Goal: Task Accomplishment & Management: Manage account settings

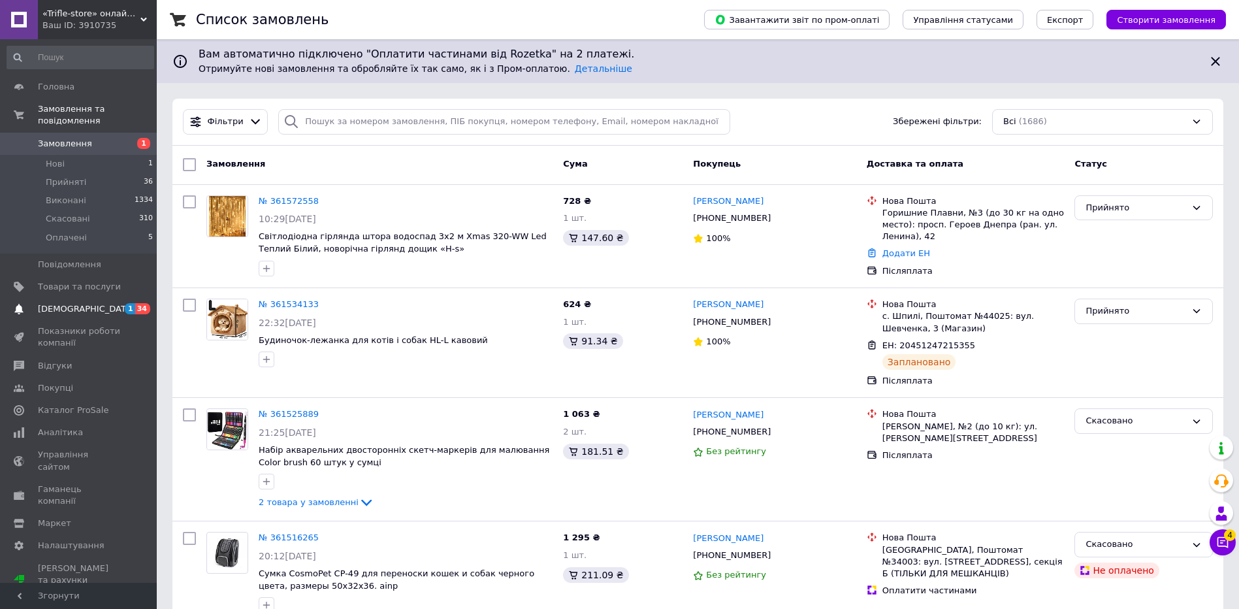
click at [70, 303] on span "[DEMOGRAPHIC_DATA]" at bounding box center [86, 309] width 97 height 12
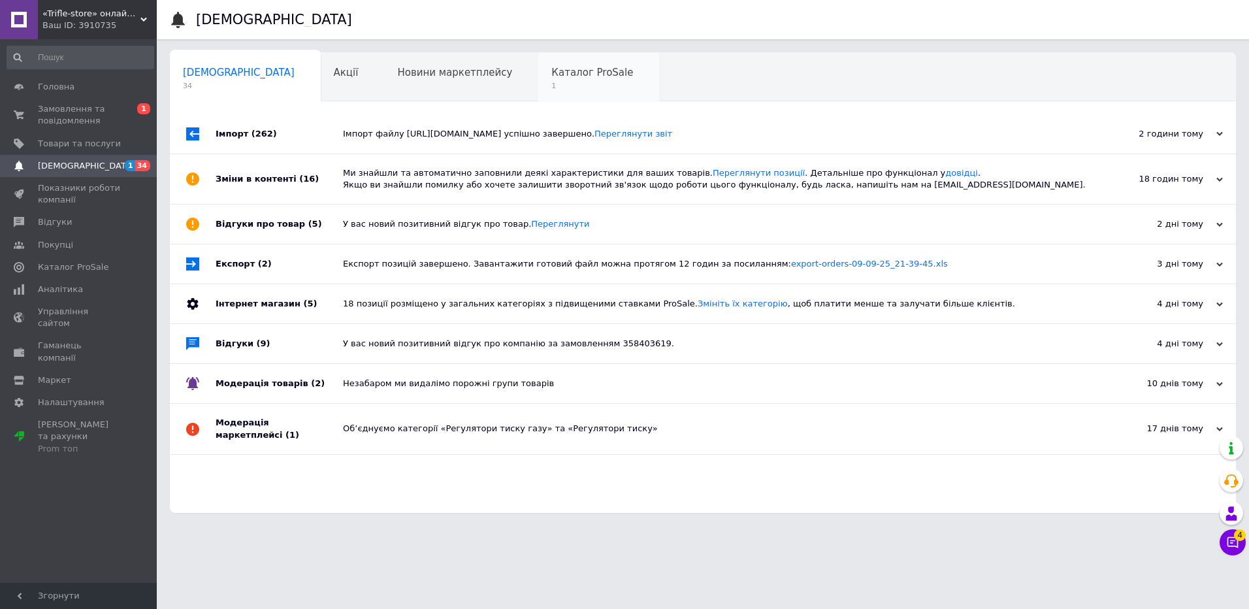
click at [551, 71] on span "Каталог ProSale" at bounding box center [592, 73] width 82 height 12
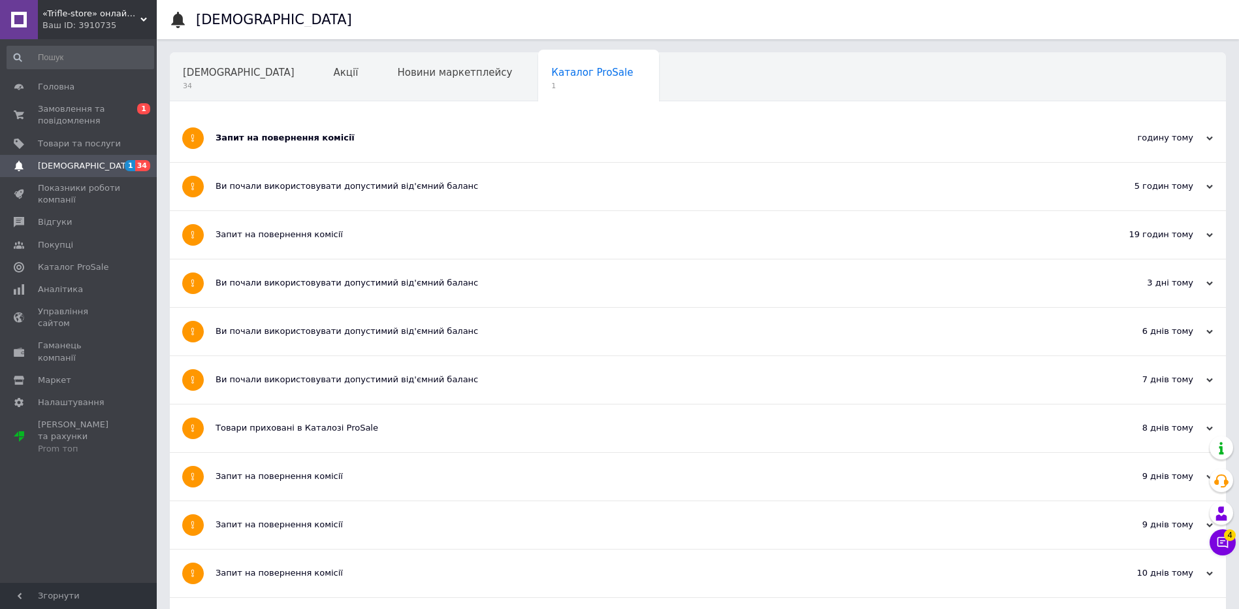
click at [299, 144] on div "Запит на повернення комісії" at bounding box center [649, 138] width 867 height 12
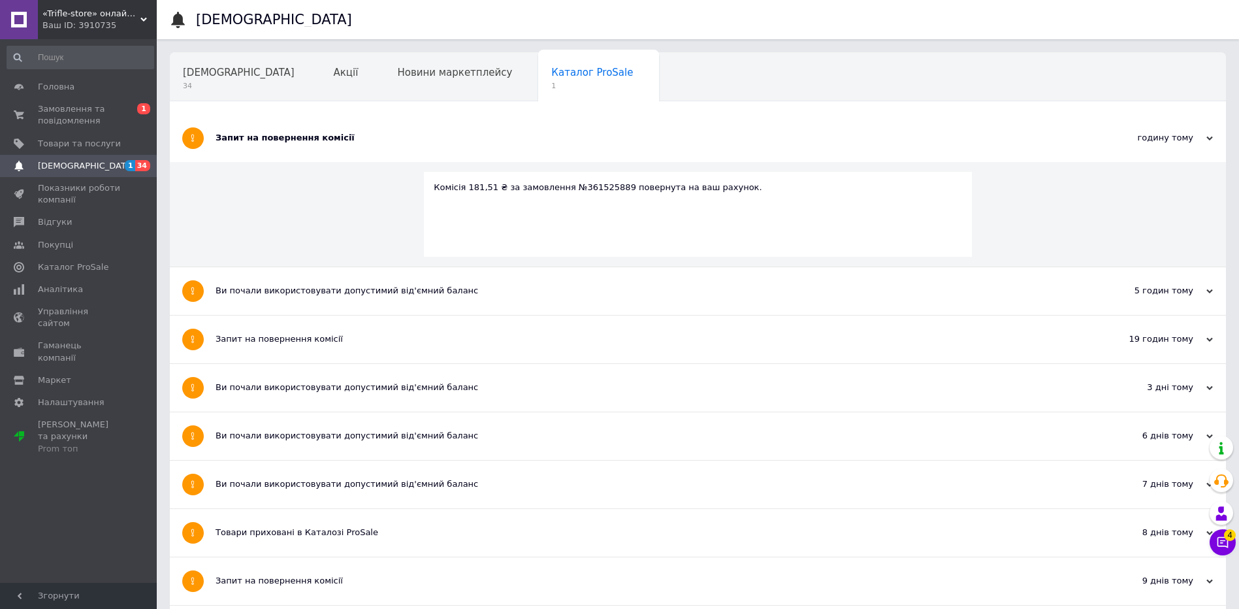
click at [116, 16] on span "«Trifle-store» онлайн магазин" at bounding box center [91, 14] width 98 height 12
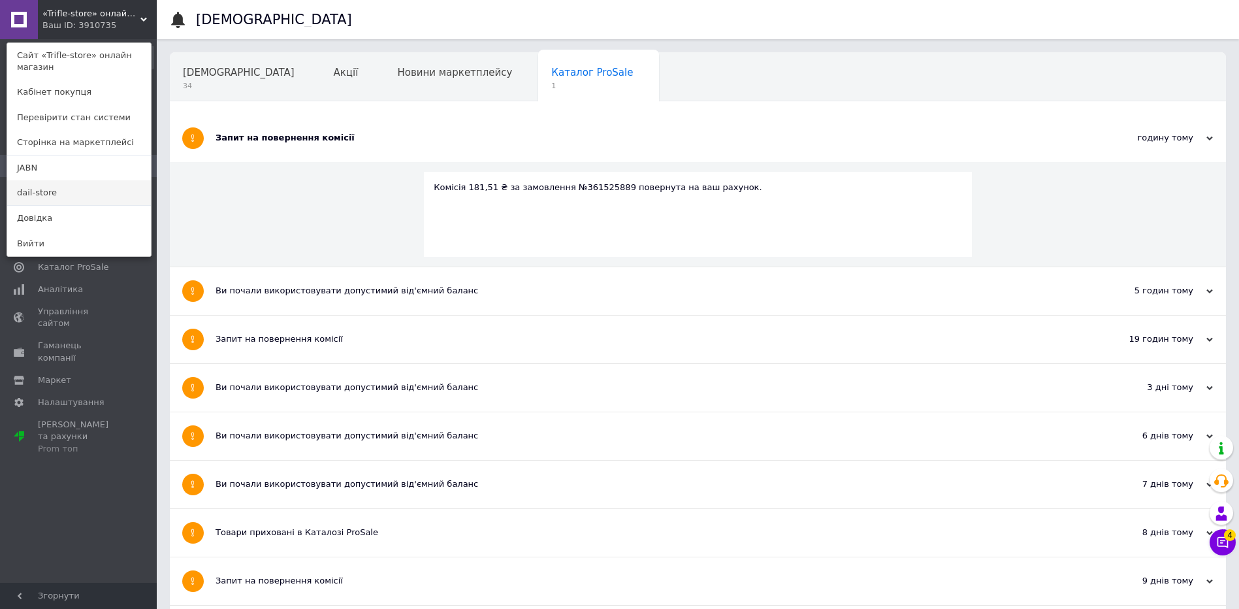
click at [46, 189] on link "dail-store" at bounding box center [79, 192] width 144 height 25
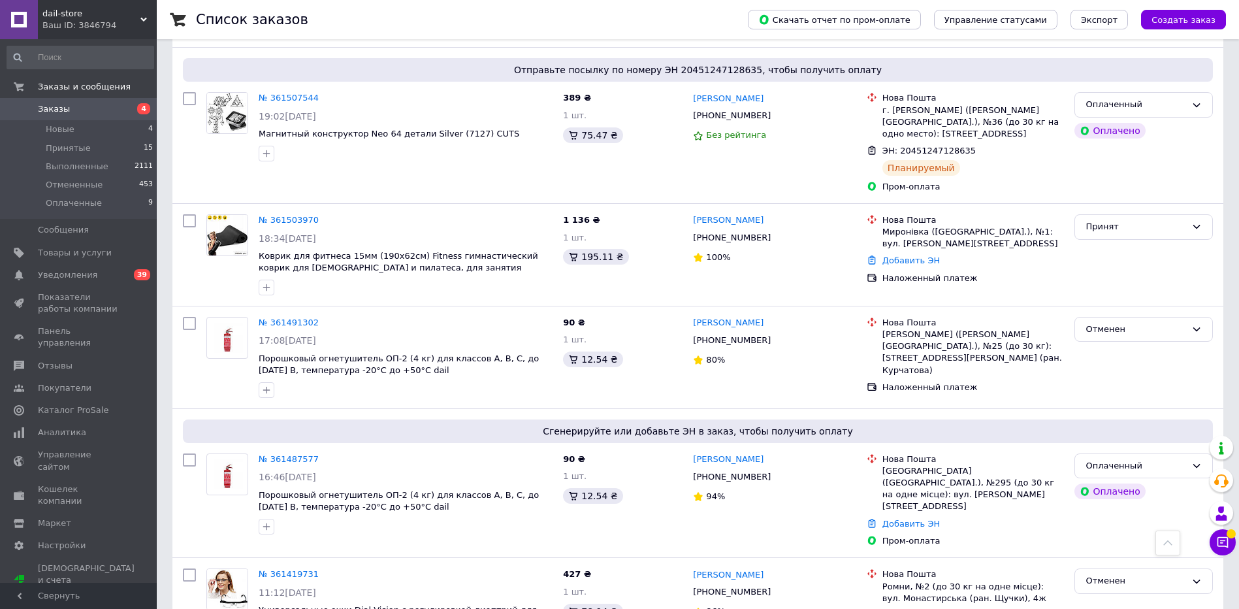
scroll to position [392, 0]
